Goal: Navigation & Orientation: Find specific page/section

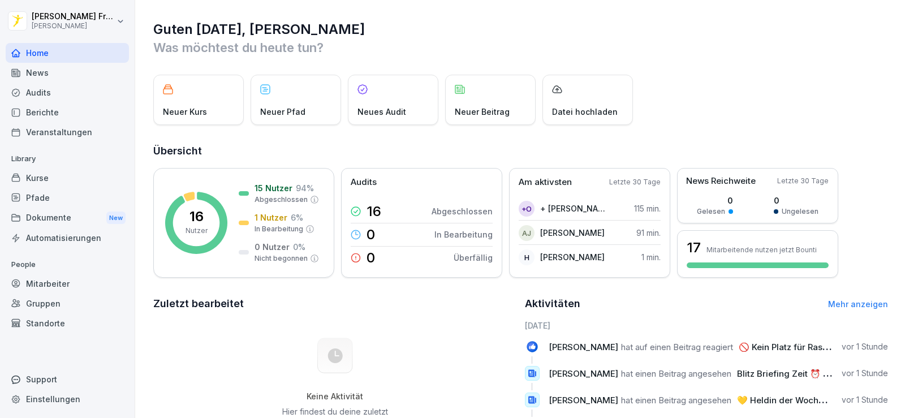
scroll to position [160, 0]
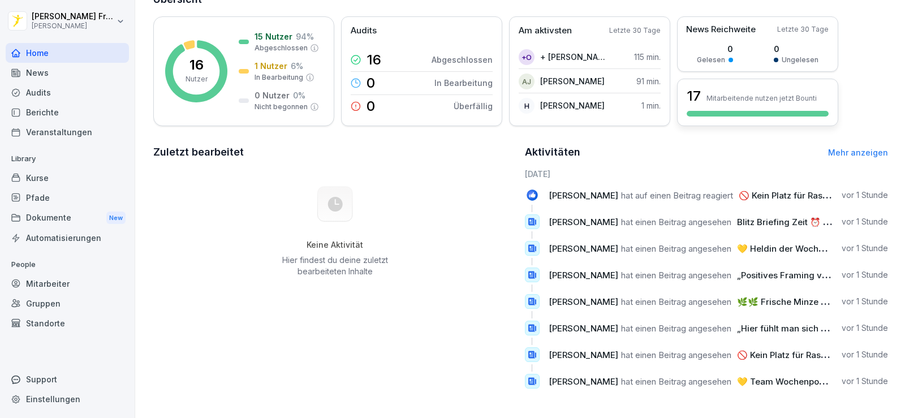
click at [721, 96] on div "17 Mitarbeitende nutzen jetzt Bounti" at bounding box center [758, 96] width 142 height 19
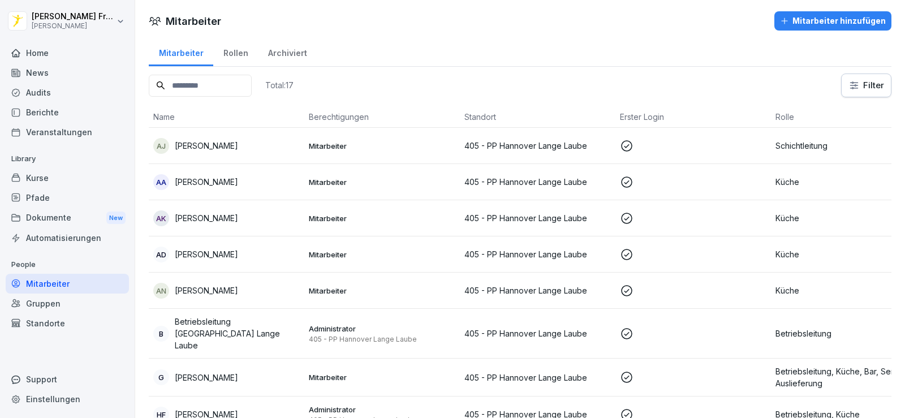
click at [66, 169] on div "Kurse" at bounding box center [67, 178] width 123 height 20
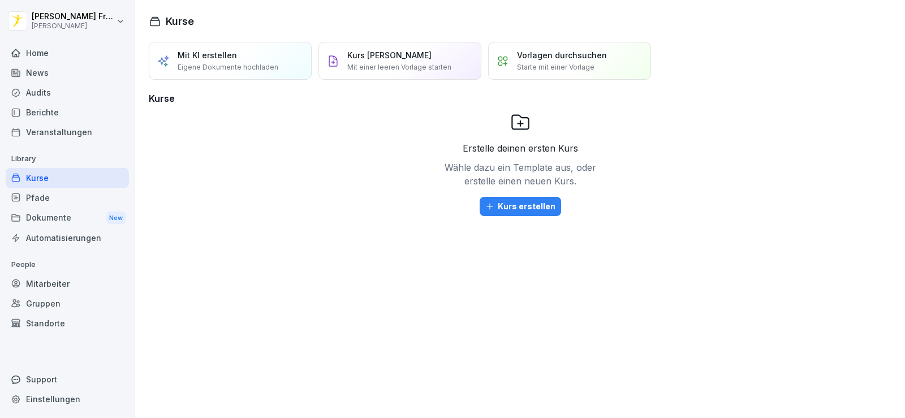
click at [68, 51] on div "Home" at bounding box center [67, 53] width 123 height 20
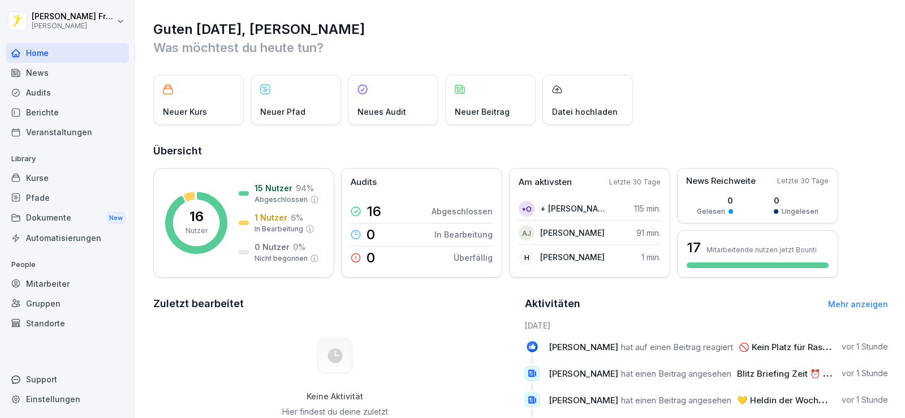
scroll to position [160, 0]
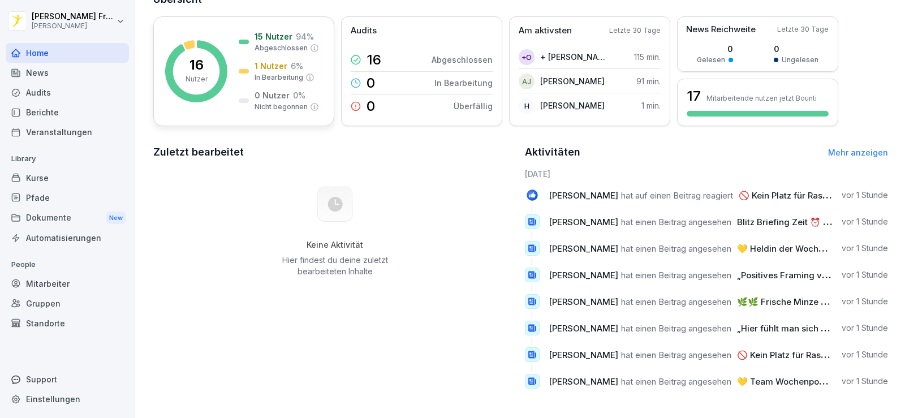
click at [198, 59] on p "16" at bounding box center [197, 65] width 14 height 14
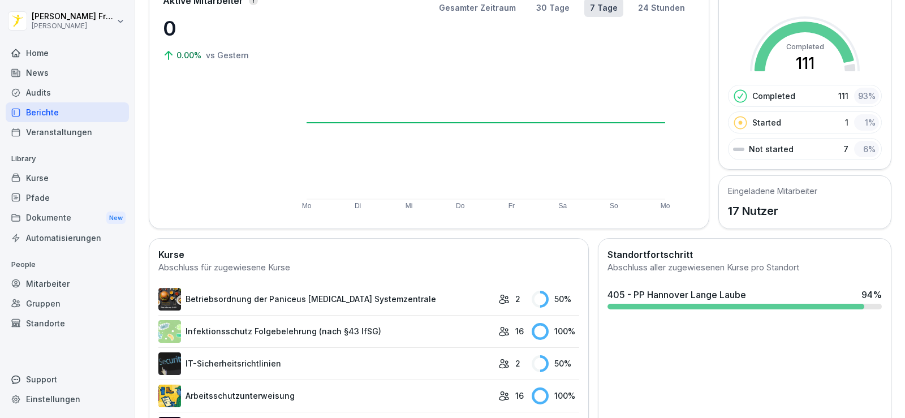
scroll to position [95, 0]
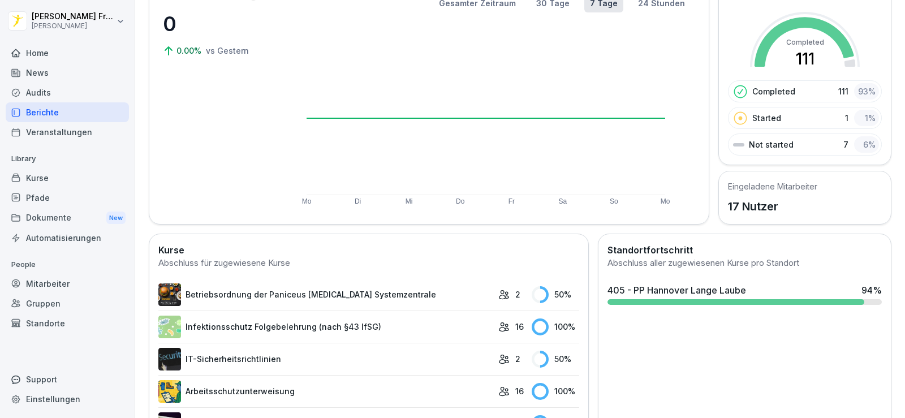
drag, startPoint x: 677, startPoint y: 299, endPoint x: 667, endPoint y: 295, distance: 10.2
click at [667, 295] on div "405 - PP Hannover Lange Laube" at bounding box center [677, 291] width 139 height 14
click at [667, 295] on div "Berichte Übersicht Kurse Mitarbeiter Aktive Mitarbeiter 0 0.00% vs [DATE] Gesam…" at bounding box center [520, 209] width 770 height 418
